Goal: Task Accomplishment & Management: Complete application form

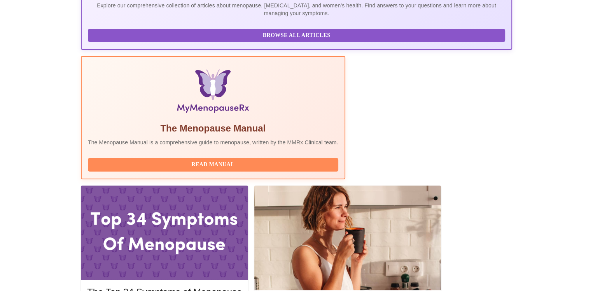
scroll to position [233, 0]
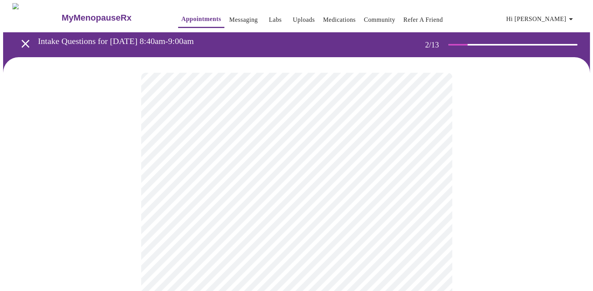
click at [268, 163] on body "MyMenopauseRx Appointments Messaging Labs Uploads Medications Community Refer a…" at bounding box center [296, 272] width 586 height 539
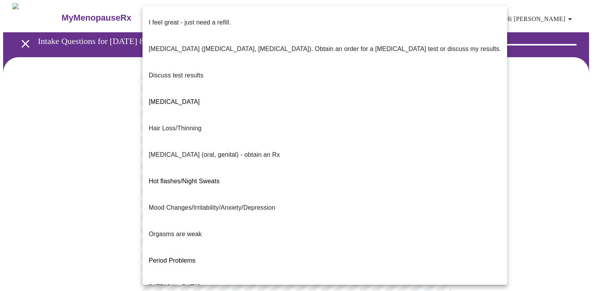
click at [199, 18] on p "I feel great - just need a refill." at bounding box center [190, 22] width 82 height 9
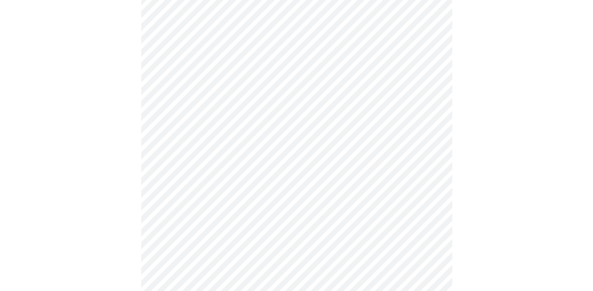
scroll to position [78, 0]
click at [342, 150] on body "MyMenopauseRx Appointments Messaging Labs Uploads Medications Community Refer a…" at bounding box center [299, 192] width 592 height 534
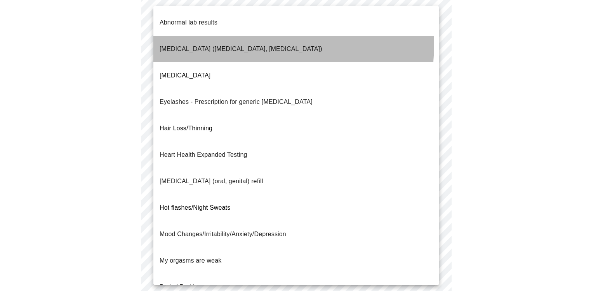
click at [171, 45] on span "[MEDICAL_DATA] ([MEDICAL_DATA], [MEDICAL_DATA])" at bounding box center [241, 48] width 163 height 7
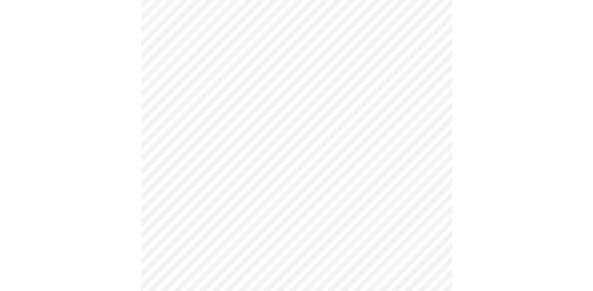
scroll to position [155, 0]
click at [307, 151] on body "MyMenopauseRx Appointments Messaging Labs Uploads Medications Community Refer a…" at bounding box center [299, 113] width 592 height 530
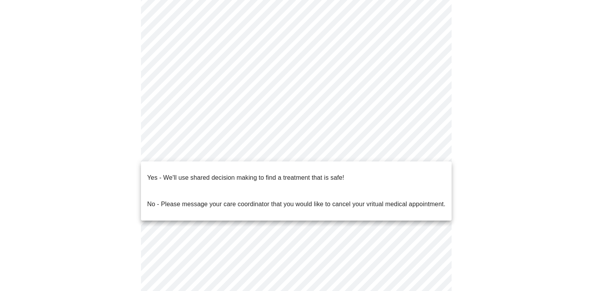
click at [258, 173] on p "Yes - We'll use shared decision making to find a treatment that is safe!" at bounding box center [245, 177] width 197 height 9
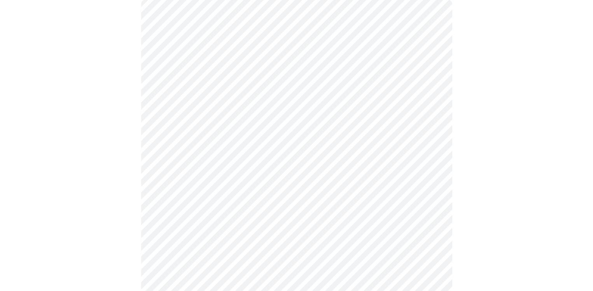
scroll to position [78, 0]
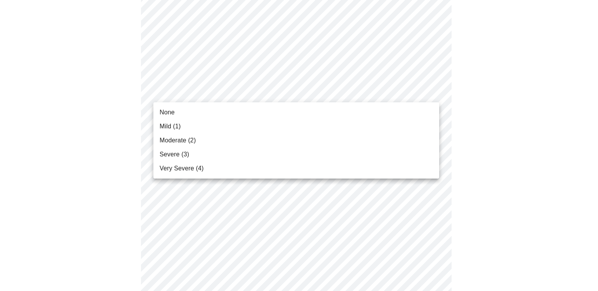
click at [174, 112] on span "None" at bounding box center [167, 112] width 15 height 9
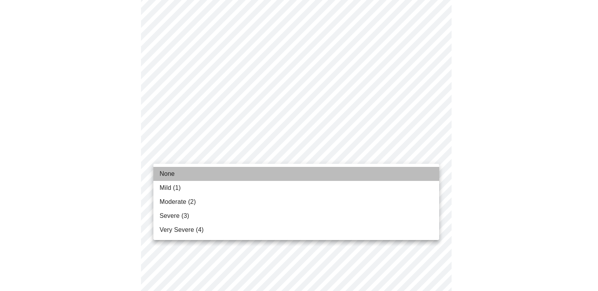
click at [209, 170] on li "None" at bounding box center [296, 174] width 286 height 14
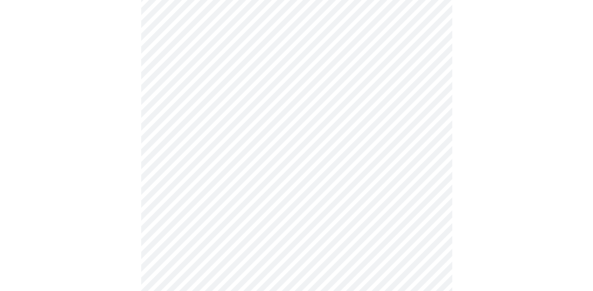
scroll to position [117, 0]
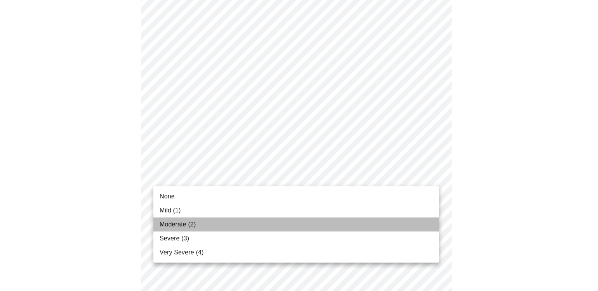
click at [189, 223] on span "Moderate (2)" at bounding box center [178, 224] width 36 height 9
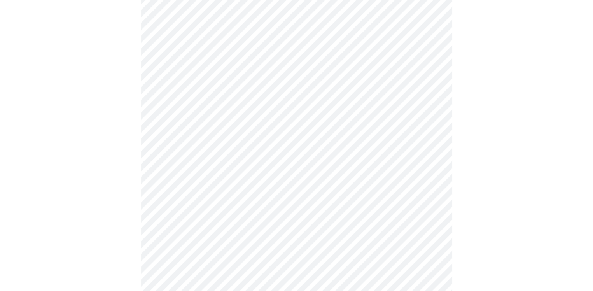
scroll to position [272, 0]
click at [236, 86] on body "MyMenopauseRx Appointments Messaging Labs Uploads Medications Community Refer a…" at bounding box center [296, 231] width 586 height 1001
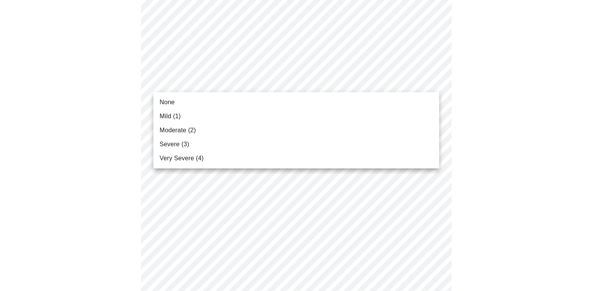
click at [236, 100] on li "None" at bounding box center [296, 102] width 286 height 14
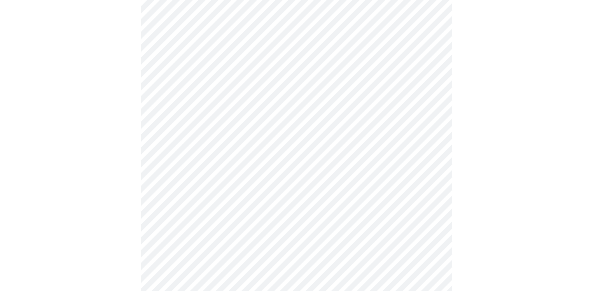
click at [241, 134] on body "MyMenopauseRx Appointments Messaging Labs Uploads Medications Community Refer a…" at bounding box center [296, 226] width 586 height 990
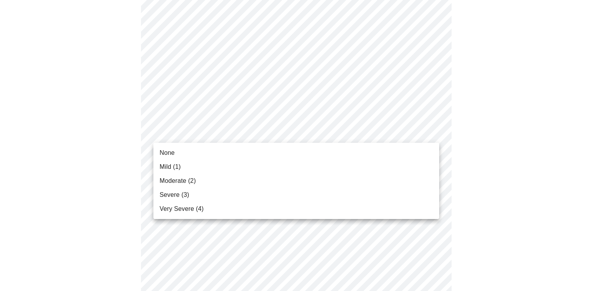
click at [241, 147] on li "None" at bounding box center [296, 153] width 286 height 14
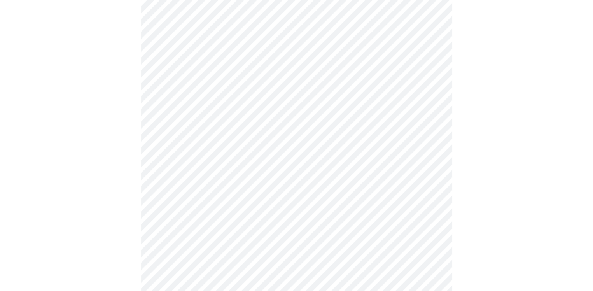
click at [239, 176] on body "MyMenopauseRx Appointments Messaging Labs Uploads Medications Community Refer a…" at bounding box center [296, 220] width 586 height 979
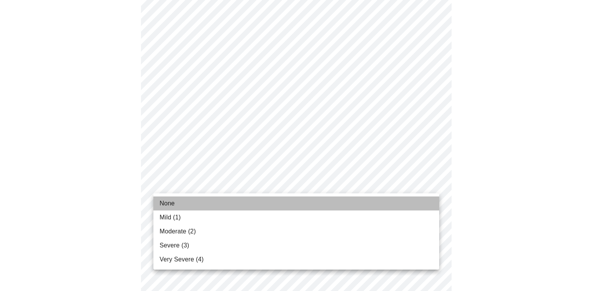
click at [218, 197] on li "None" at bounding box center [296, 203] width 286 height 14
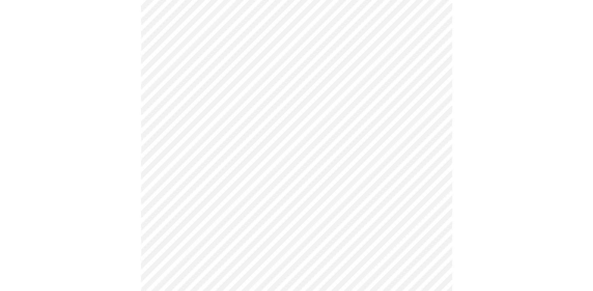
scroll to position [389, 0]
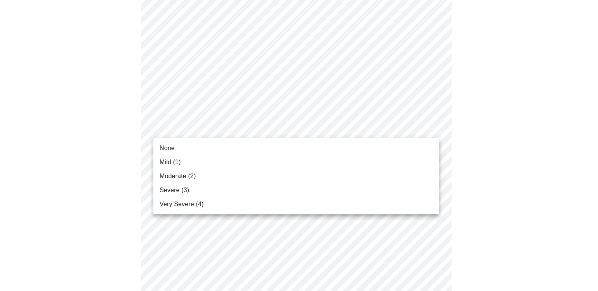
click at [231, 132] on body "MyMenopauseRx Appointments Messaging Labs Uploads Medications Community Refer a…" at bounding box center [299, 99] width 592 height 968
click at [226, 146] on li "None" at bounding box center [296, 148] width 286 height 14
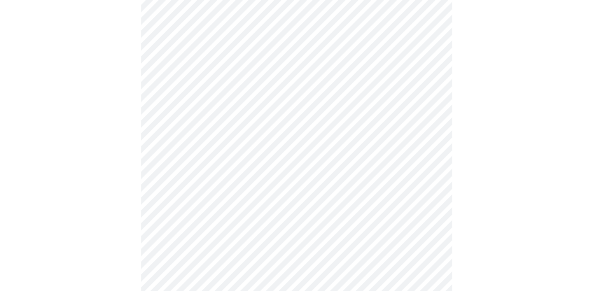
scroll to position [466, 0]
click at [234, 106] on body "MyMenopauseRx Appointments Messaging Labs Uploads Medications Community Refer a…" at bounding box center [296, 15] width 586 height 957
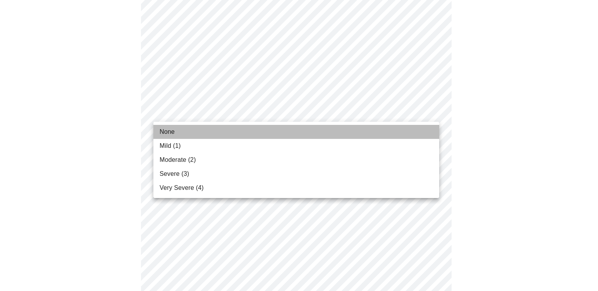
click at [225, 129] on li "None" at bounding box center [296, 132] width 286 height 14
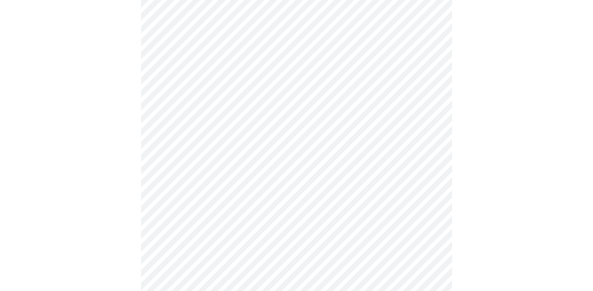
scroll to position [544, 0]
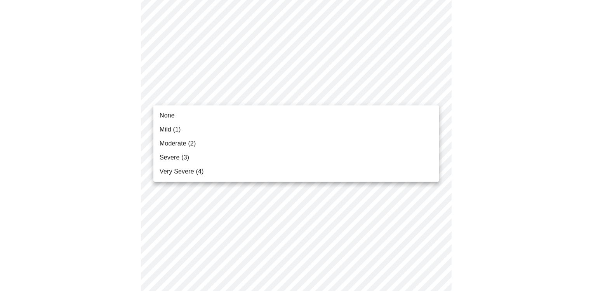
click at [229, 114] on li "None" at bounding box center [296, 115] width 286 height 14
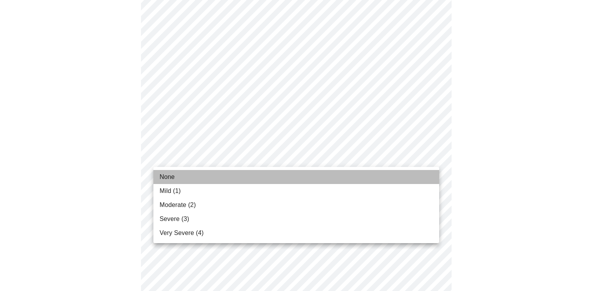
click at [224, 179] on li "None" at bounding box center [296, 177] width 286 height 14
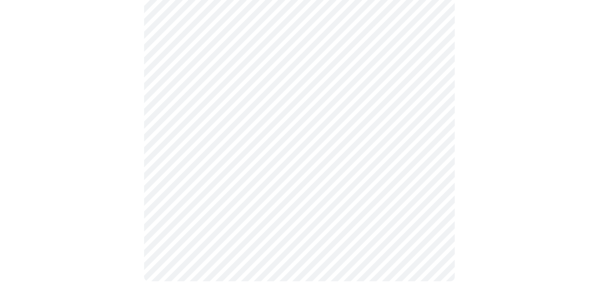
scroll to position [634, 0]
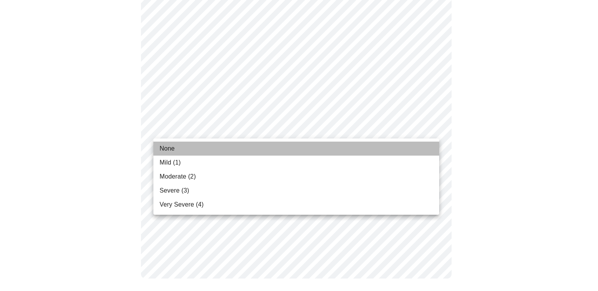
click at [228, 148] on li "None" at bounding box center [296, 148] width 286 height 14
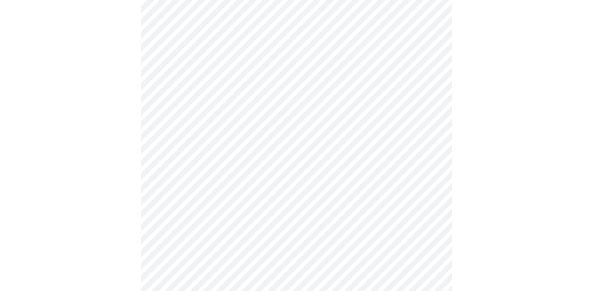
scroll to position [311, 0]
click at [300, 160] on body "MyMenopauseRx Appointments Messaging Labs Uploads Medications Community Refer a…" at bounding box center [299, 75] width 592 height 766
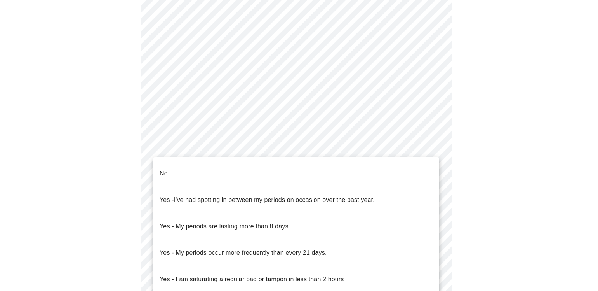
click at [304, 169] on li "No" at bounding box center [296, 173] width 286 height 26
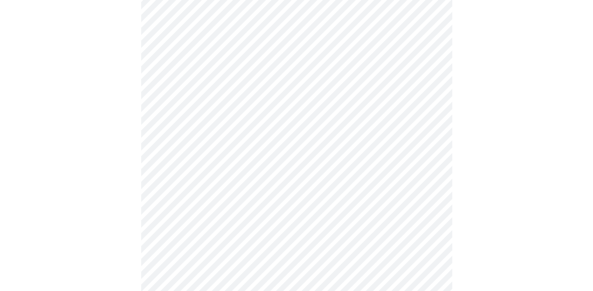
scroll to position [427, 0]
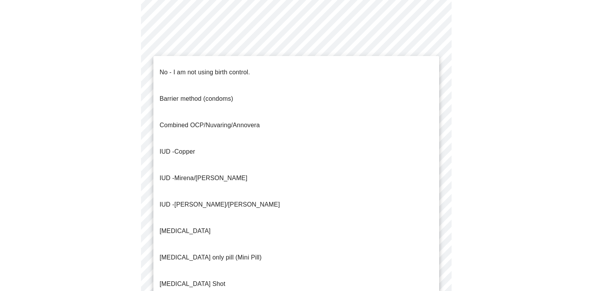
click at [178, 48] on div at bounding box center [299, 145] width 598 height 291
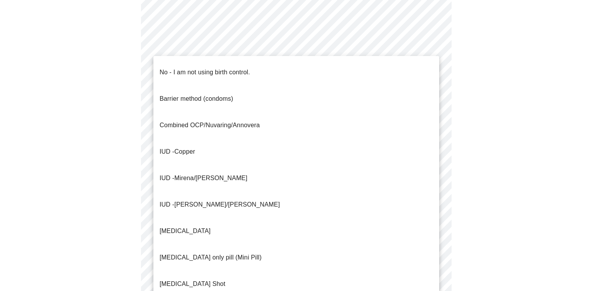
click at [242, 68] on p "No - I am not using birth control." at bounding box center [205, 72] width 91 height 9
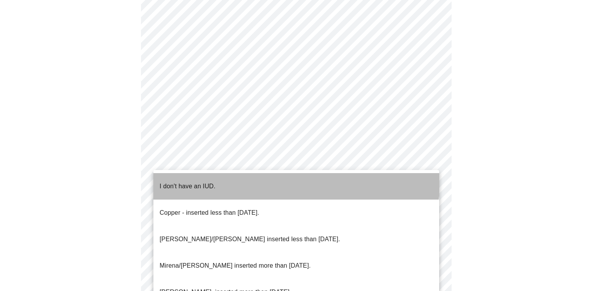
click at [248, 174] on li "I don't have an IUD." at bounding box center [296, 186] width 286 height 26
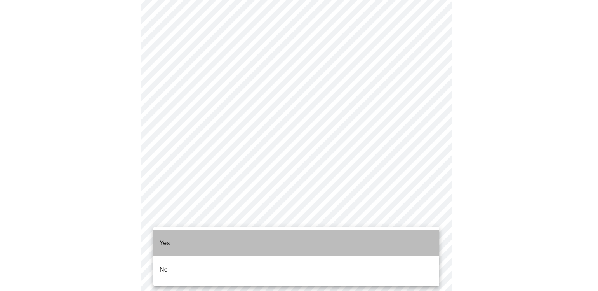
click at [255, 239] on li "Yes" at bounding box center [296, 243] width 286 height 26
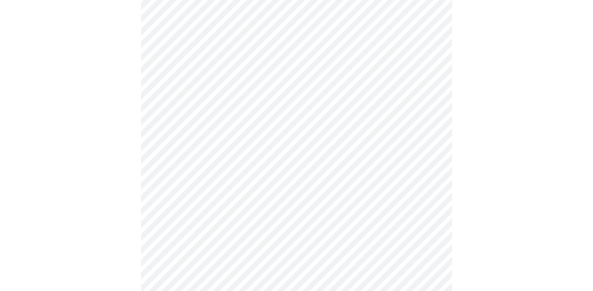
scroll to position [1982, 0]
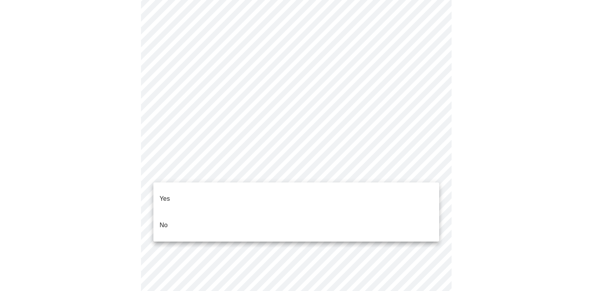
click at [278, 215] on li "No" at bounding box center [296, 225] width 286 height 26
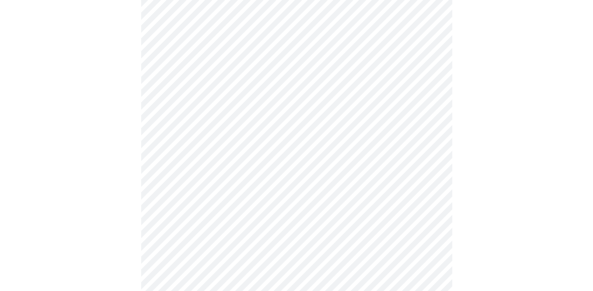
scroll to position [378, 0]
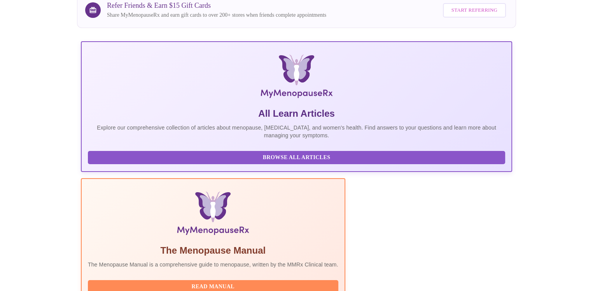
scroll to position [78, 0]
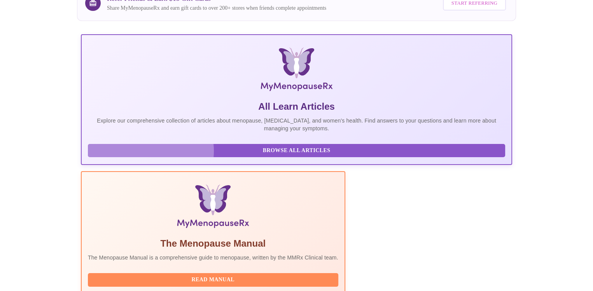
click at [150, 155] on span "Browse All Articles" at bounding box center [296, 151] width 401 height 10
